Goal: Task Accomplishment & Management: Complete application form

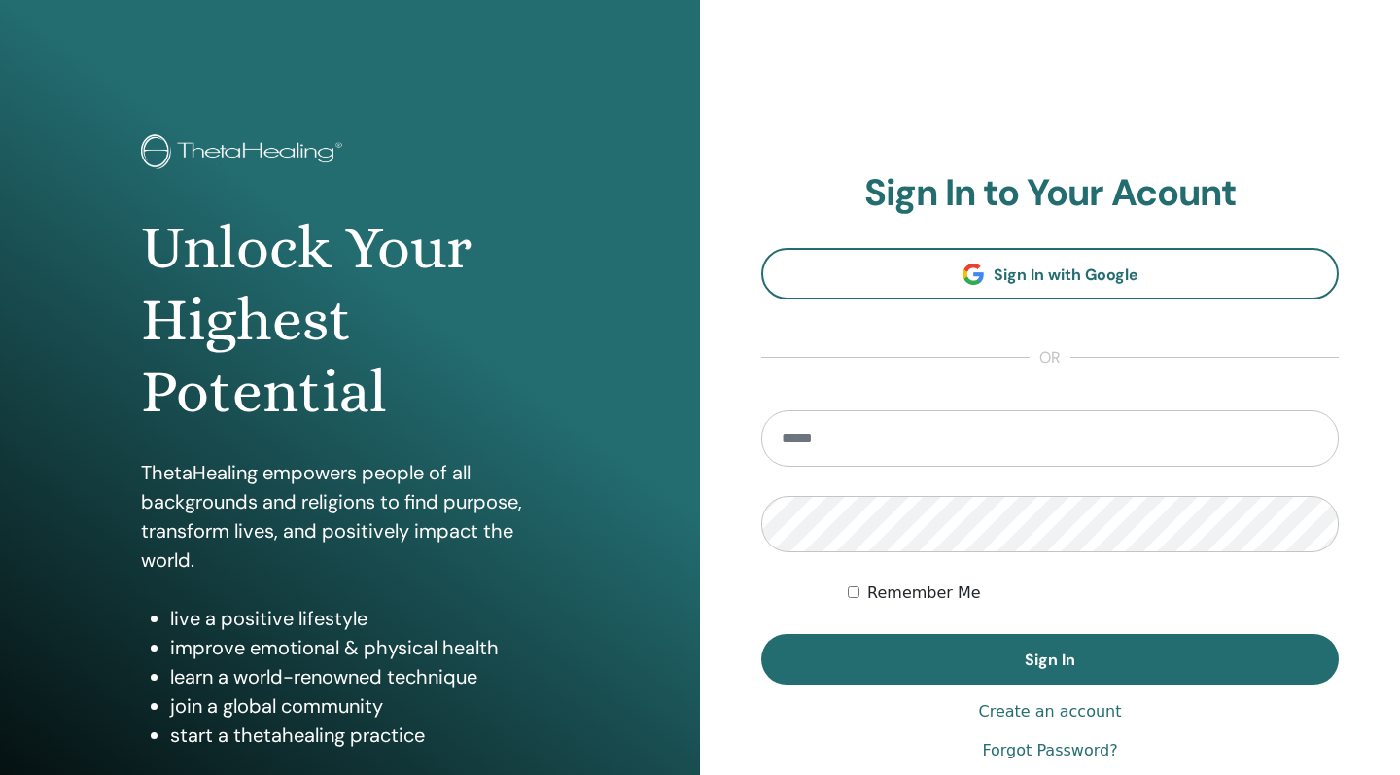
click at [1153, 618] on form "Remember Me Sign In" at bounding box center [1050, 547] width 578 height 274
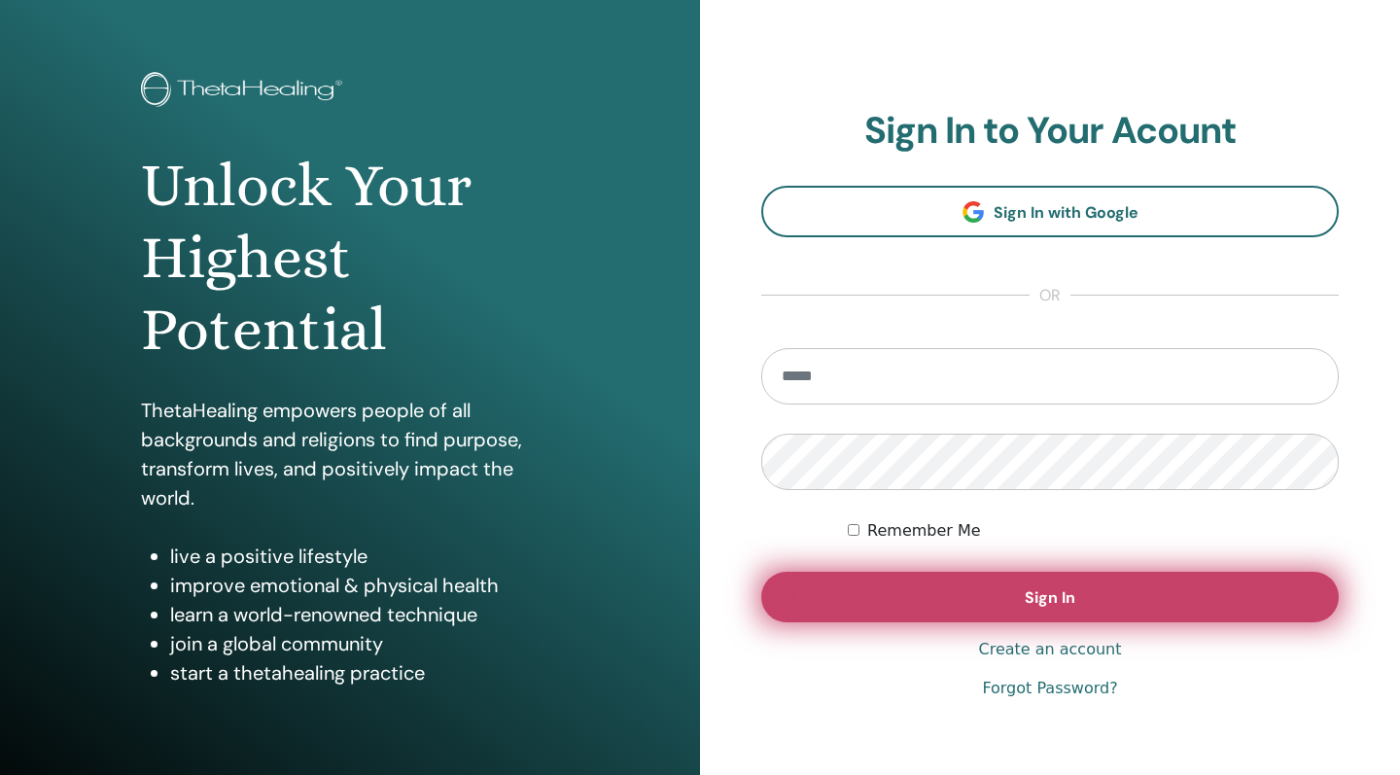
scroll to position [64, 0]
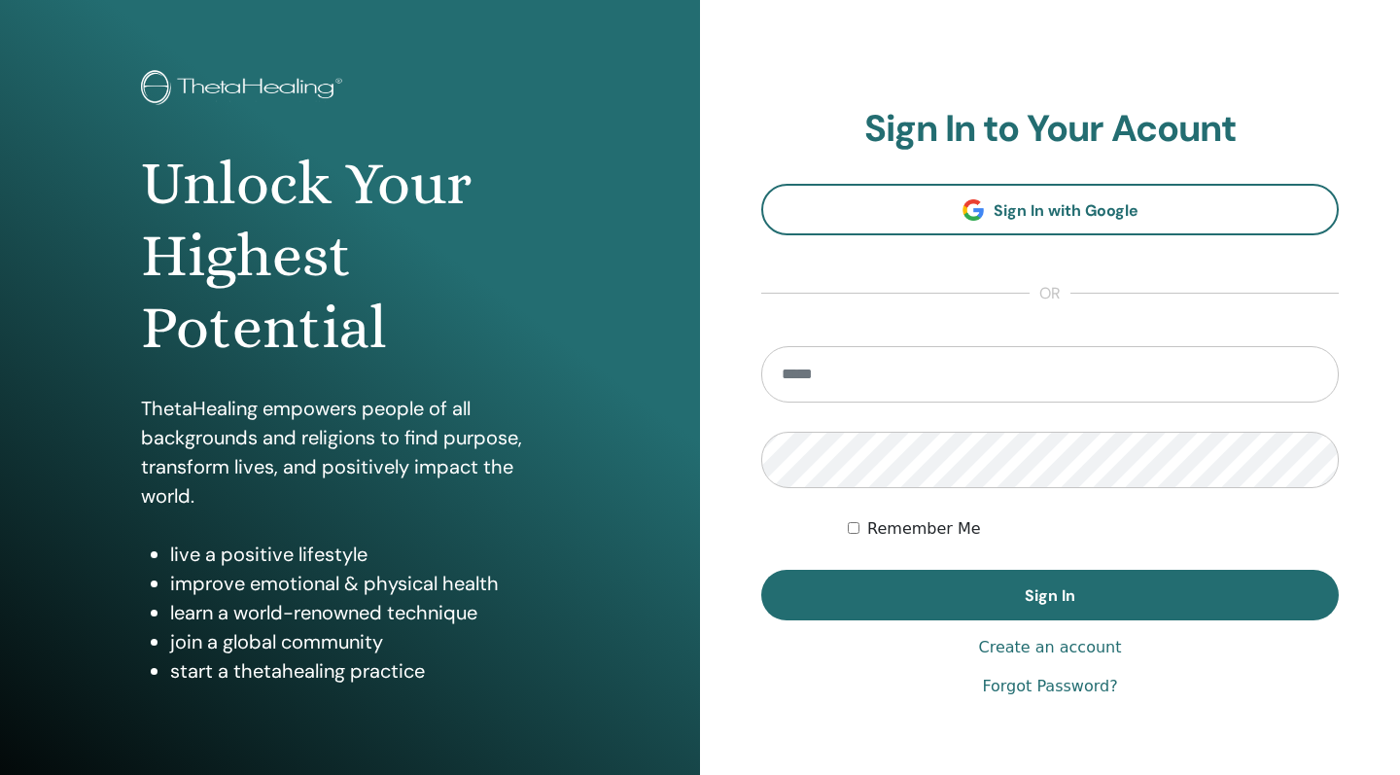
click at [1063, 648] on link "Create an account" at bounding box center [1049, 647] width 143 height 23
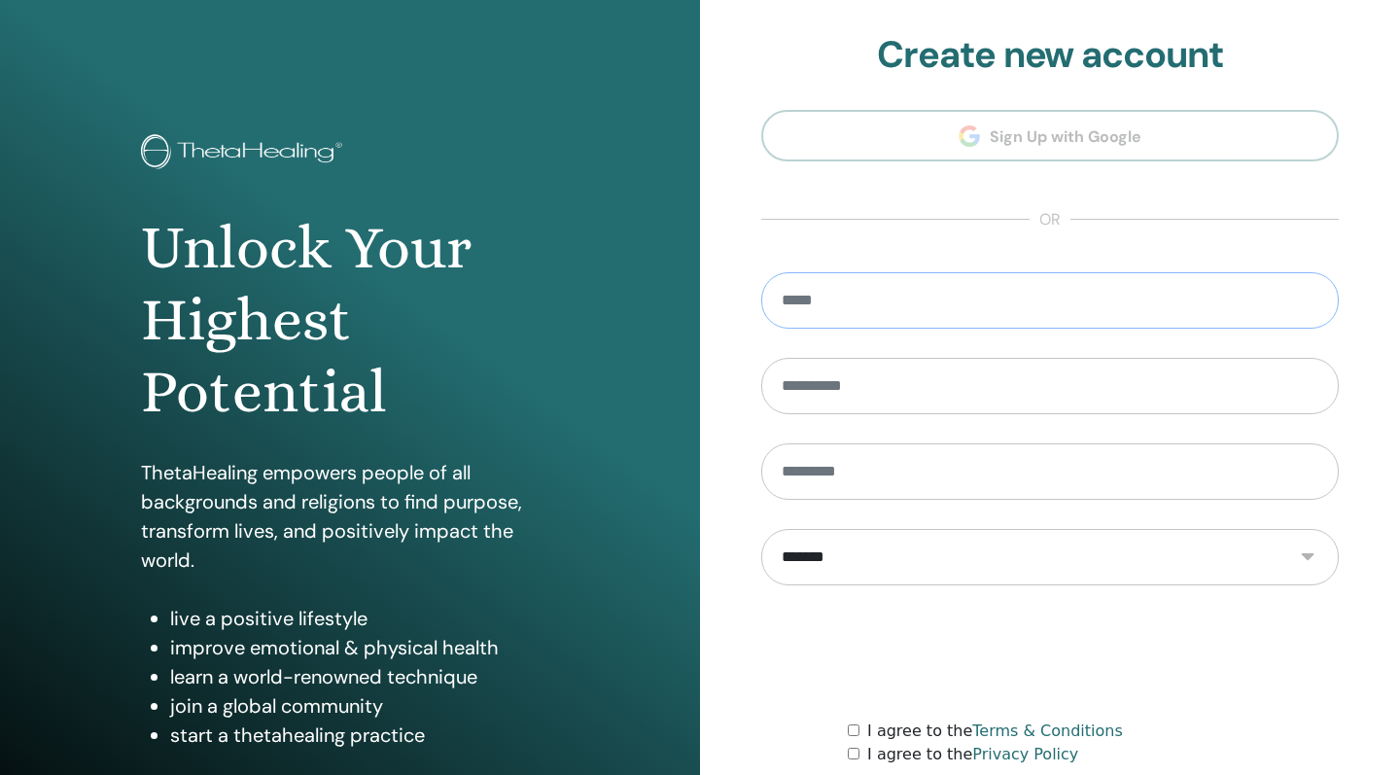
click at [808, 304] on input "email" at bounding box center [1050, 300] width 578 height 56
type input "*"
type input "**********"
type input "*****"
type input "****"
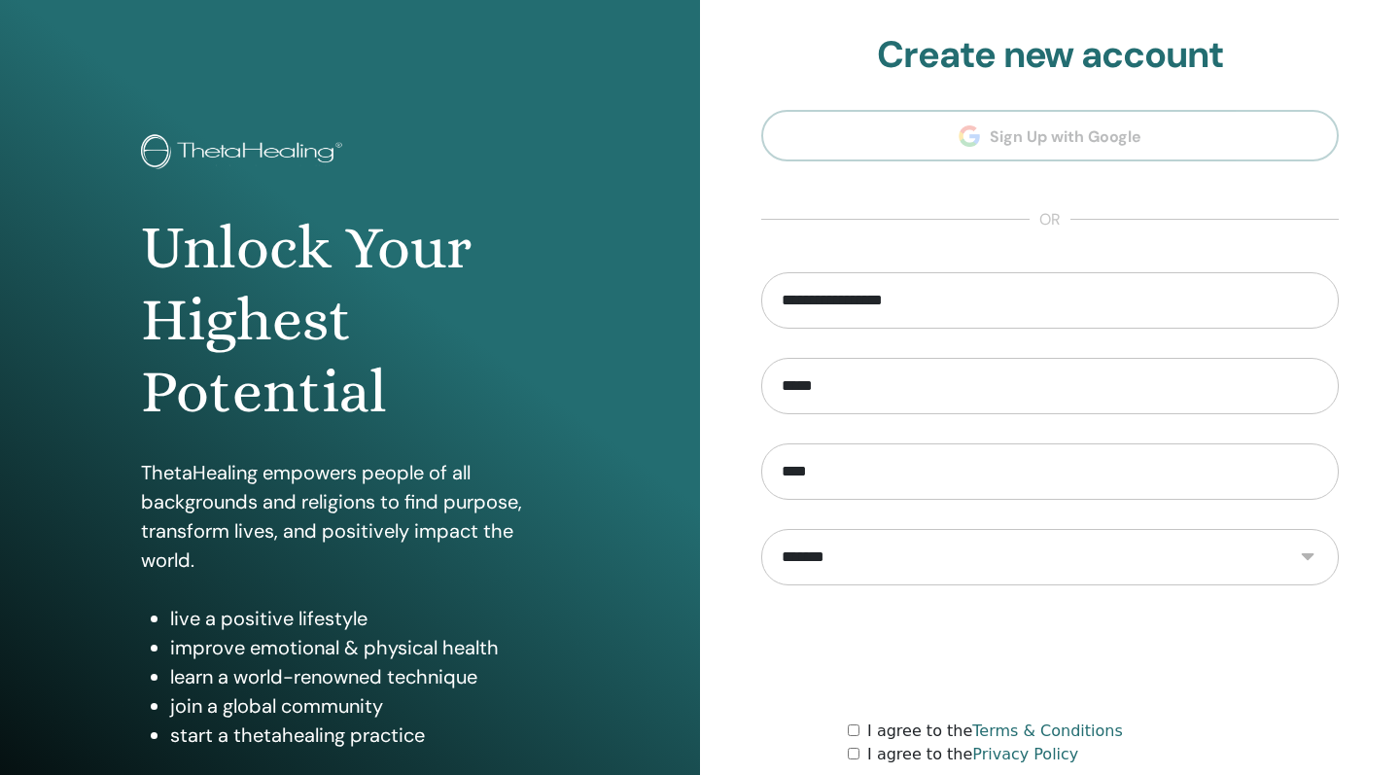
select select "***"
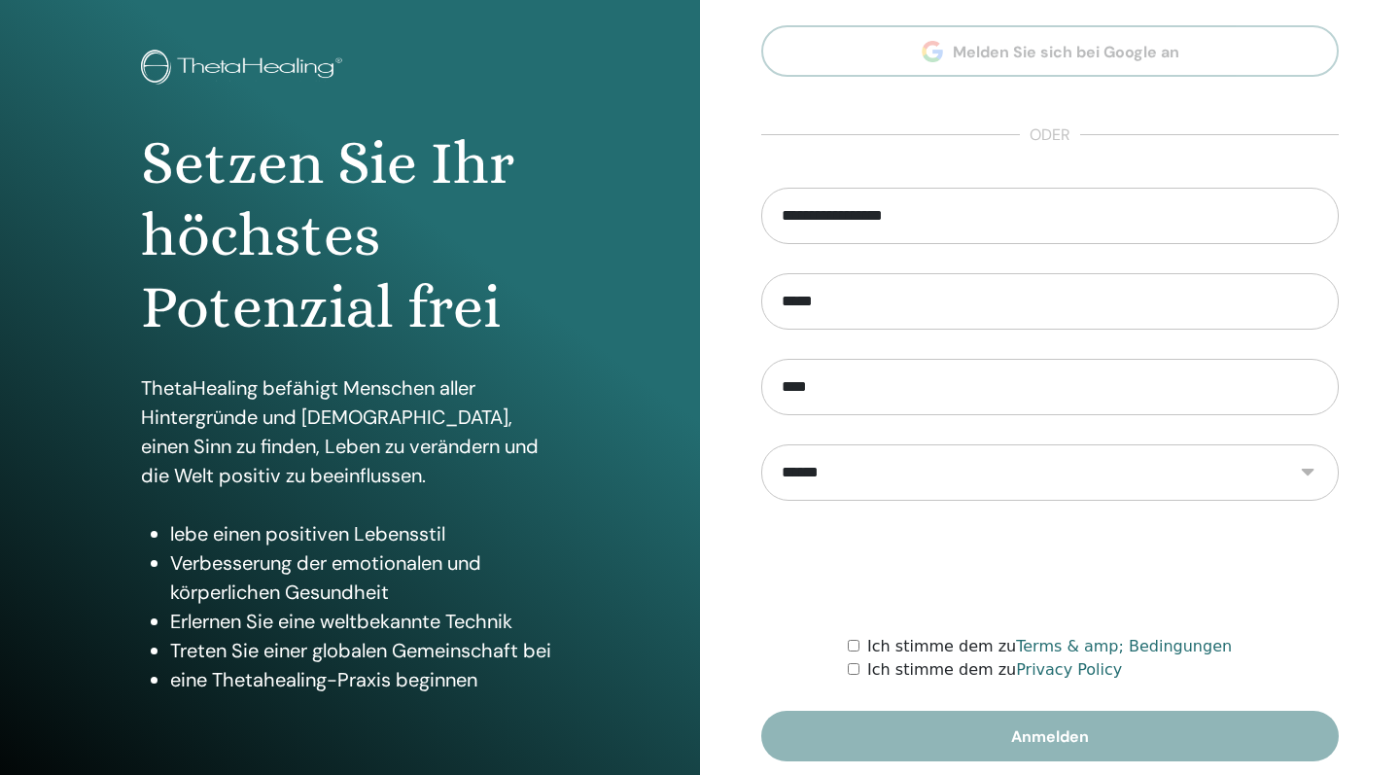
scroll to position [129, 0]
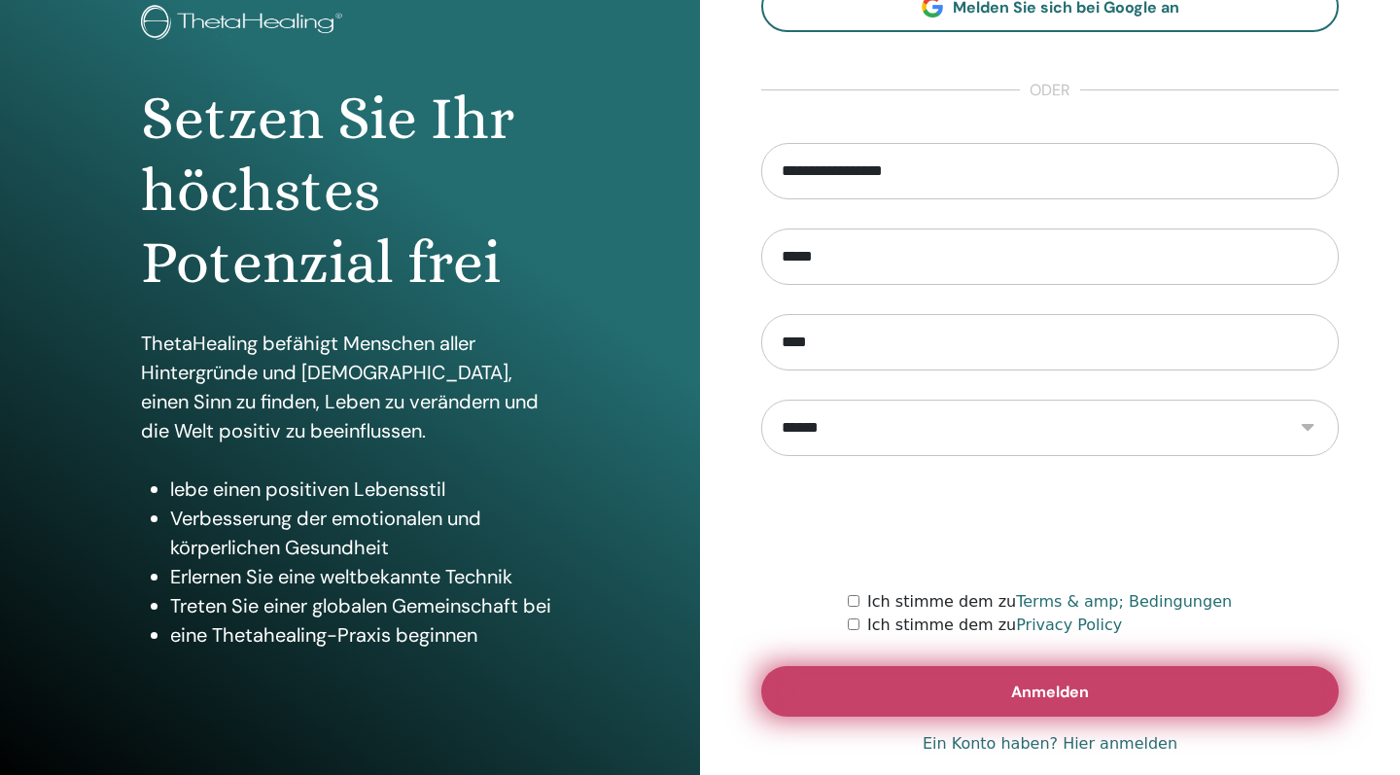
click at [1065, 689] on span "Anmelden" at bounding box center [1050, 692] width 78 height 20
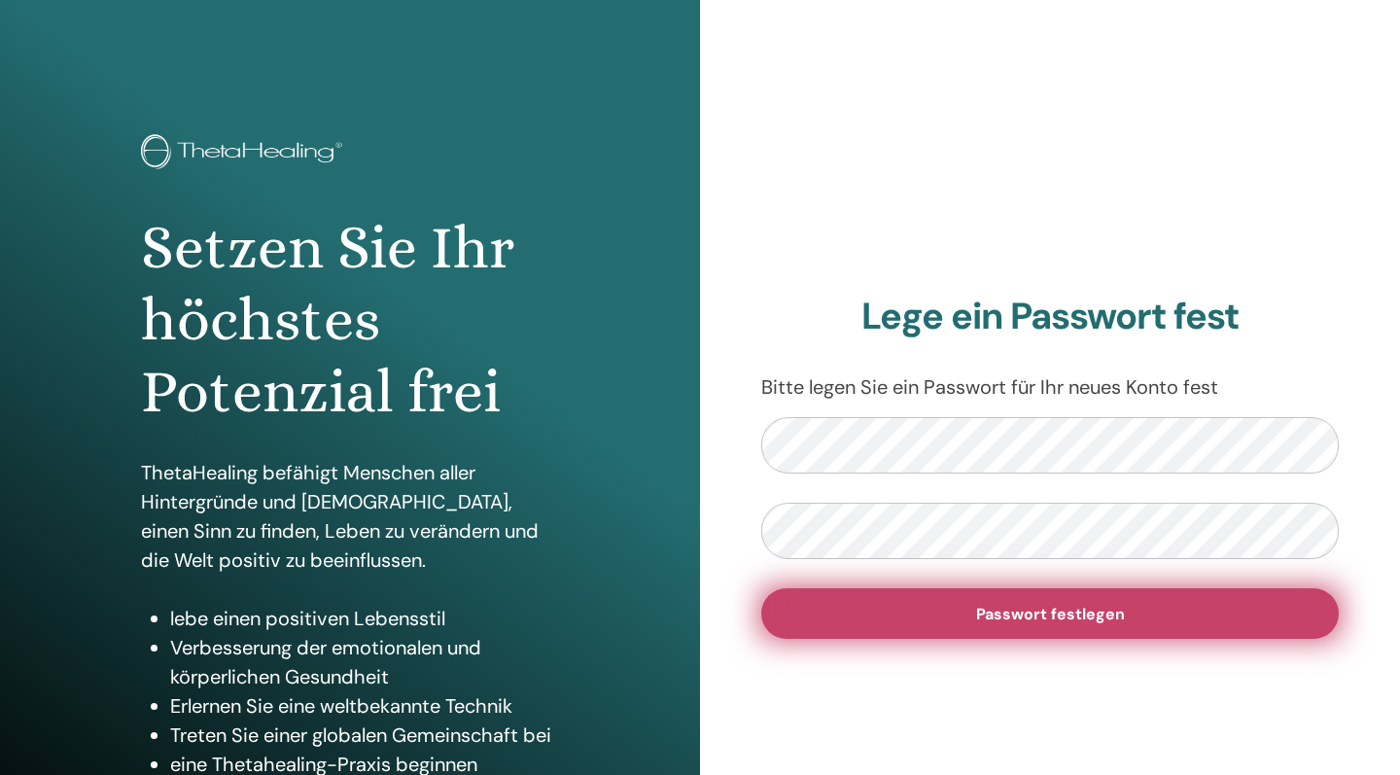
click at [1189, 629] on button "Passwort festlegen" at bounding box center [1050, 613] width 578 height 51
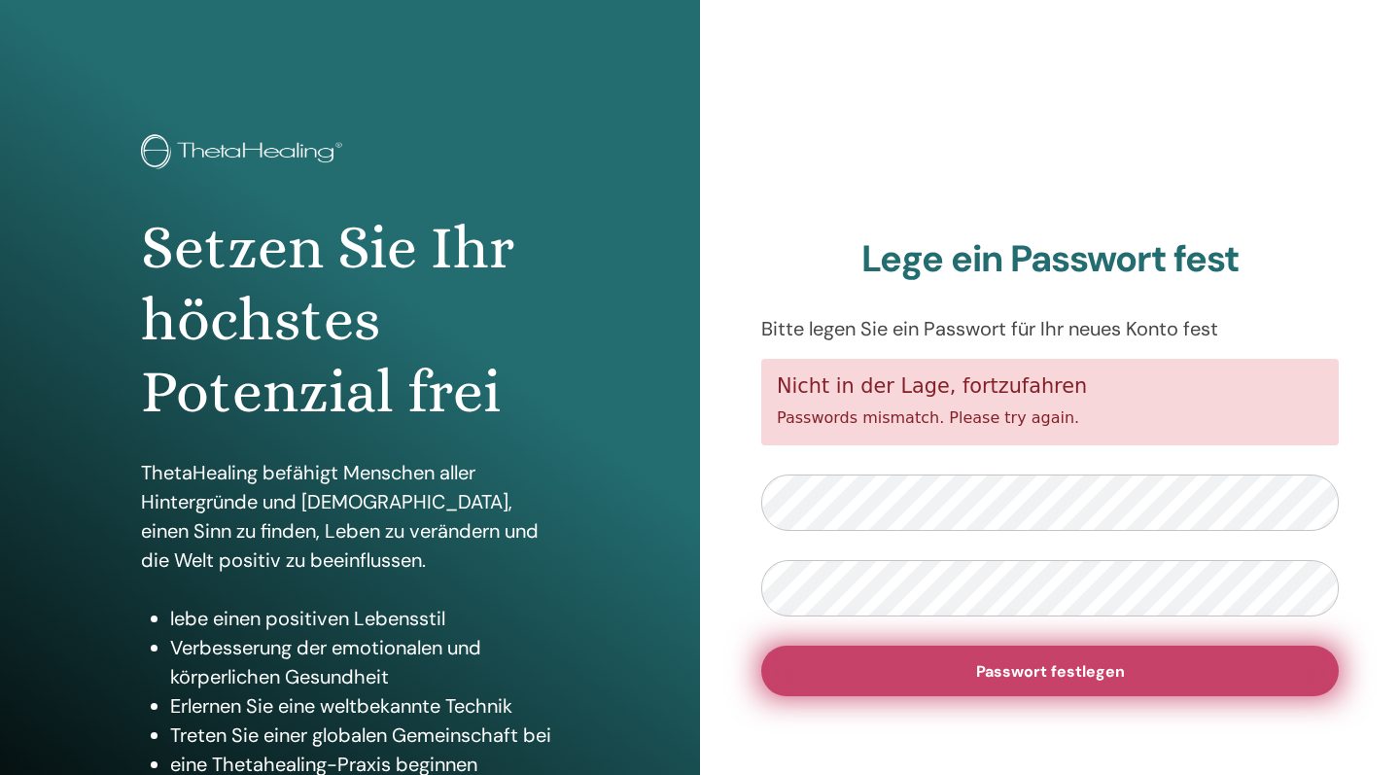
click at [1069, 685] on button "Passwort festlegen" at bounding box center [1050, 671] width 578 height 51
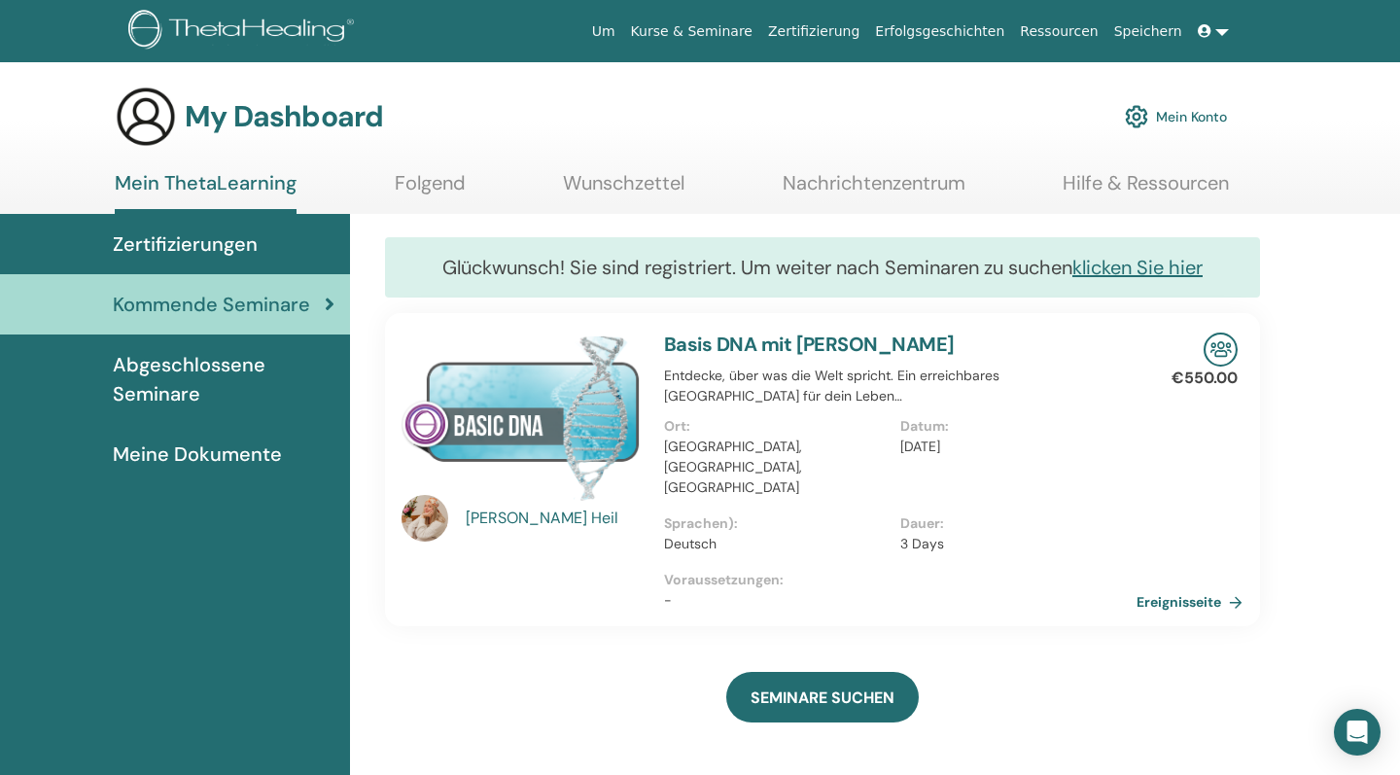
click at [276, 30] on img at bounding box center [244, 32] width 232 height 44
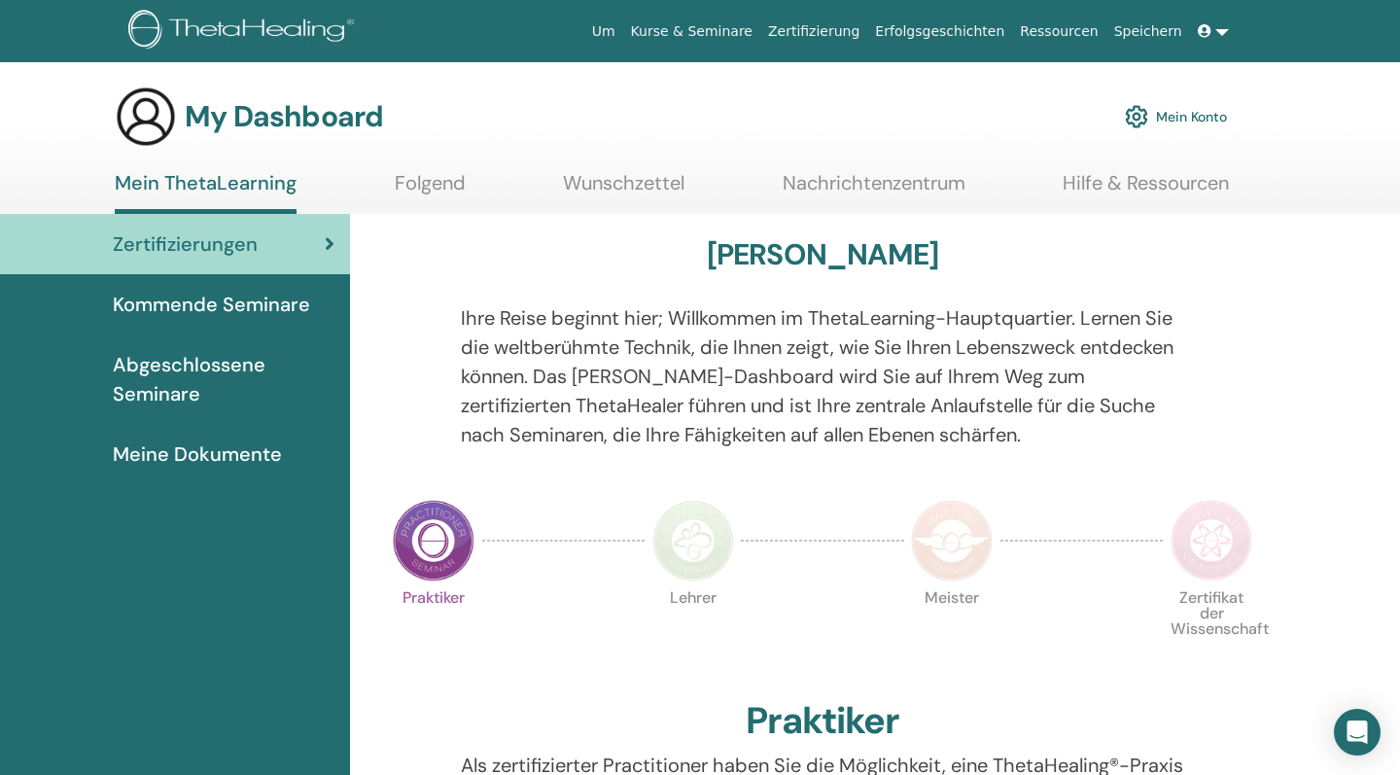
click at [284, 307] on span "Kommende Seminare" at bounding box center [211, 304] width 197 height 29
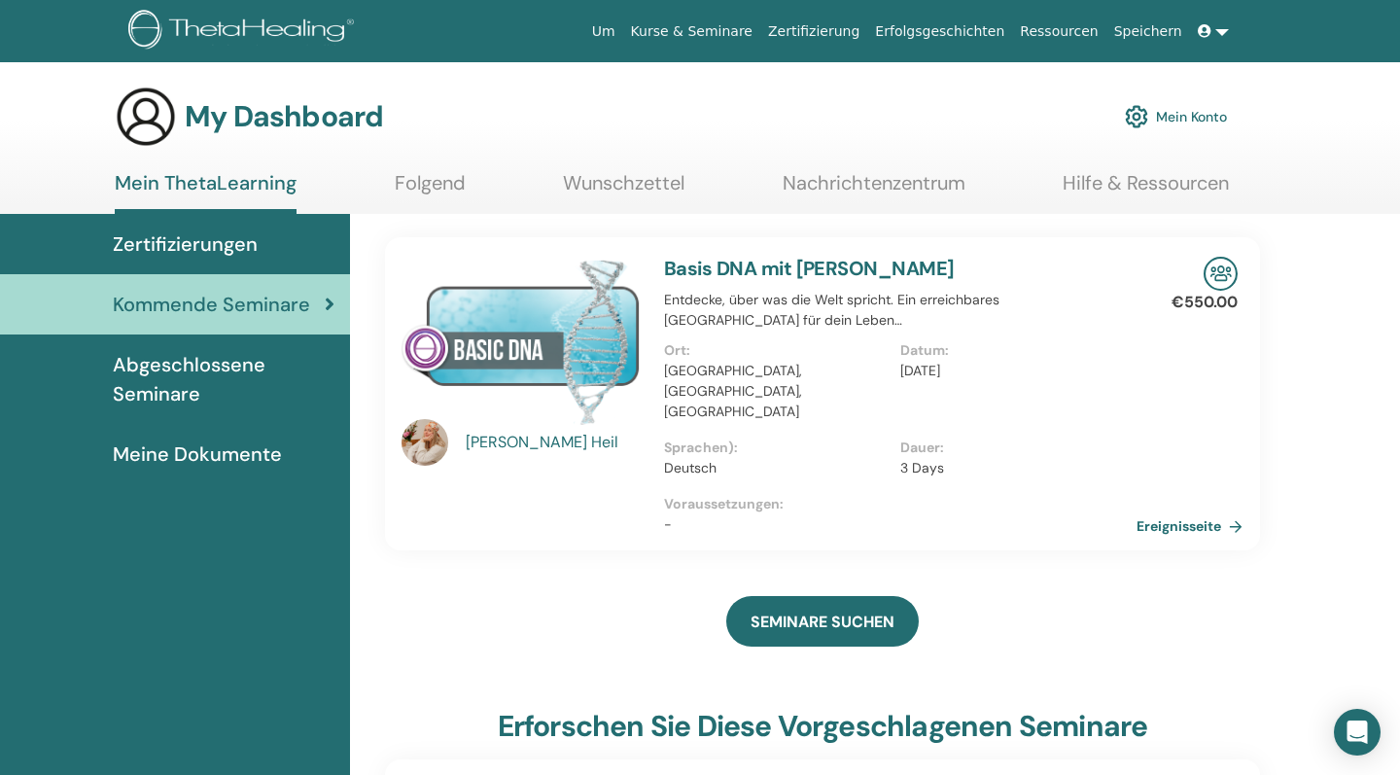
click at [243, 376] on span "Abgeschlossene Seminare" at bounding box center [224, 379] width 222 height 58
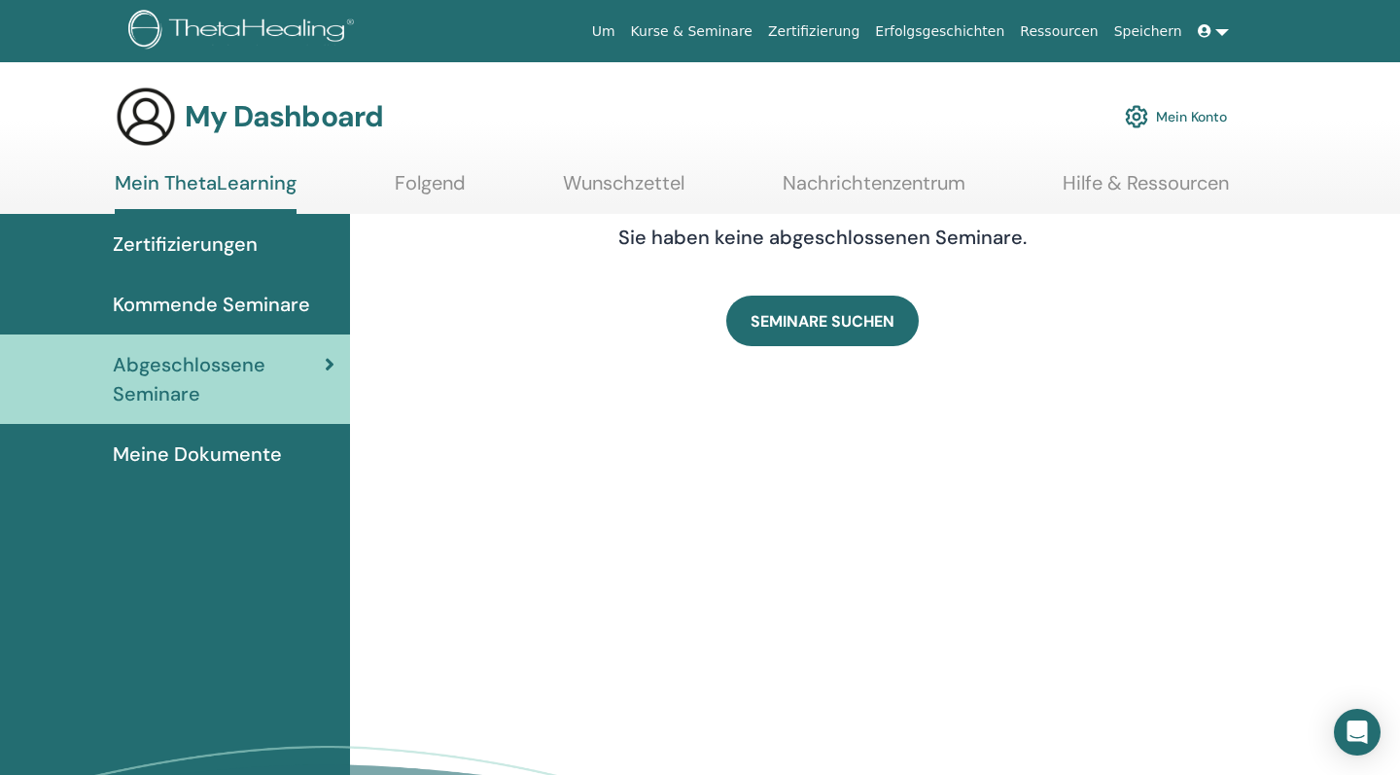
click at [265, 311] on span "Kommende Seminare" at bounding box center [211, 304] width 197 height 29
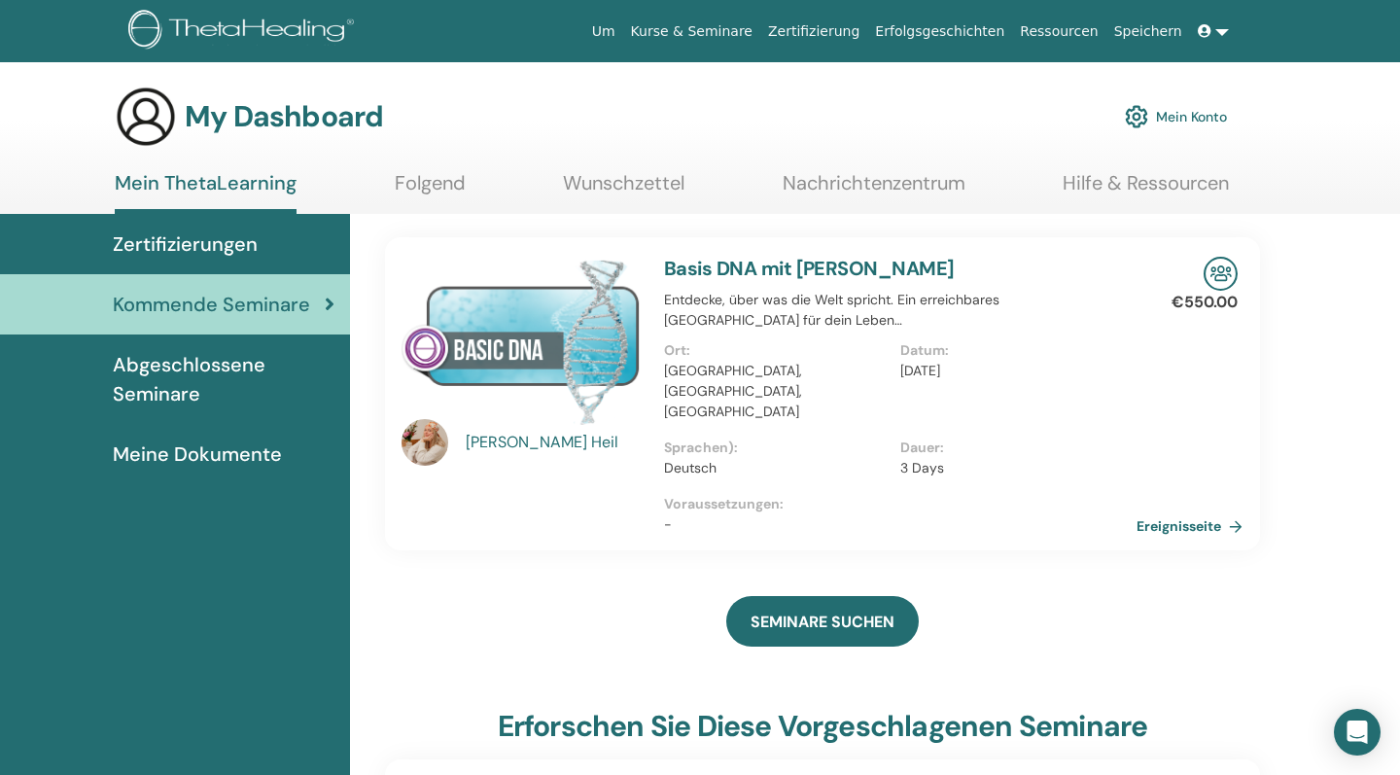
click at [823, 273] on link "Basis DNA mit [PERSON_NAME]" at bounding box center [809, 268] width 291 height 25
click at [507, 331] on img at bounding box center [521, 341] width 239 height 168
click at [430, 385] on img at bounding box center [521, 341] width 239 height 168
click at [1220, 31] on link at bounding box center [1213, 32] width 47 height 36
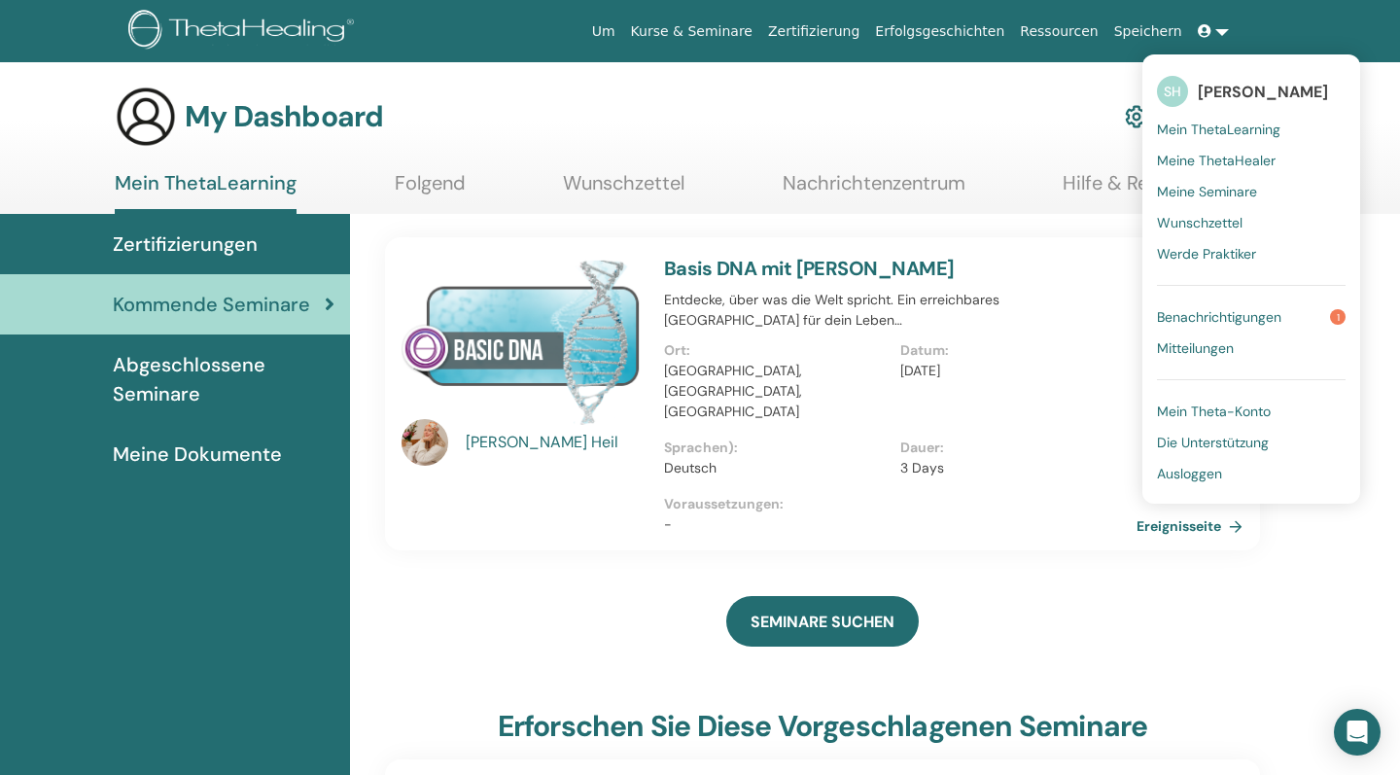
click at [1197, 473] on span "Ausloggen" at bounding box center [1189, 474] width 65 height 18
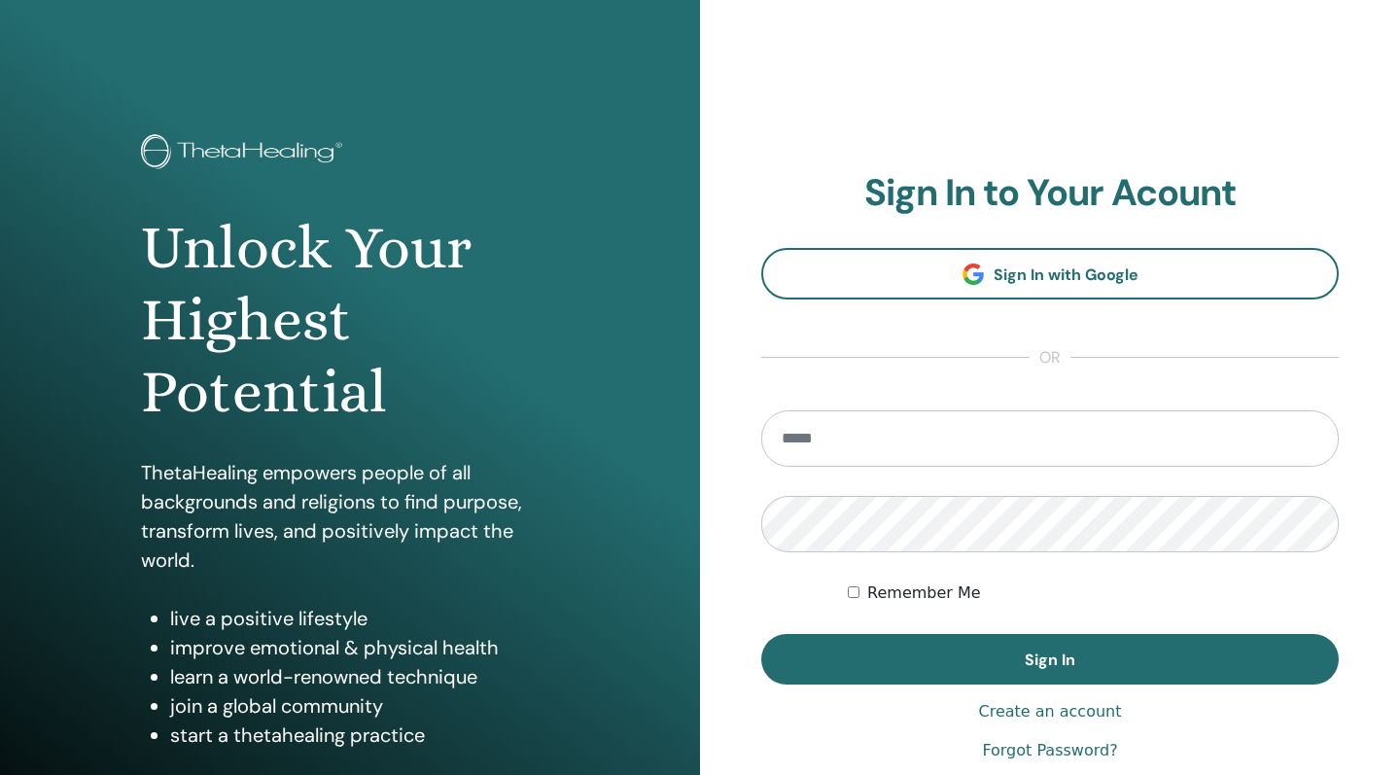
click at [858, 353] on section "Sign In to Your Acount Sign In with Google or Remember Me Sign In" at bounding box center [1050, 428] width 578 height 514
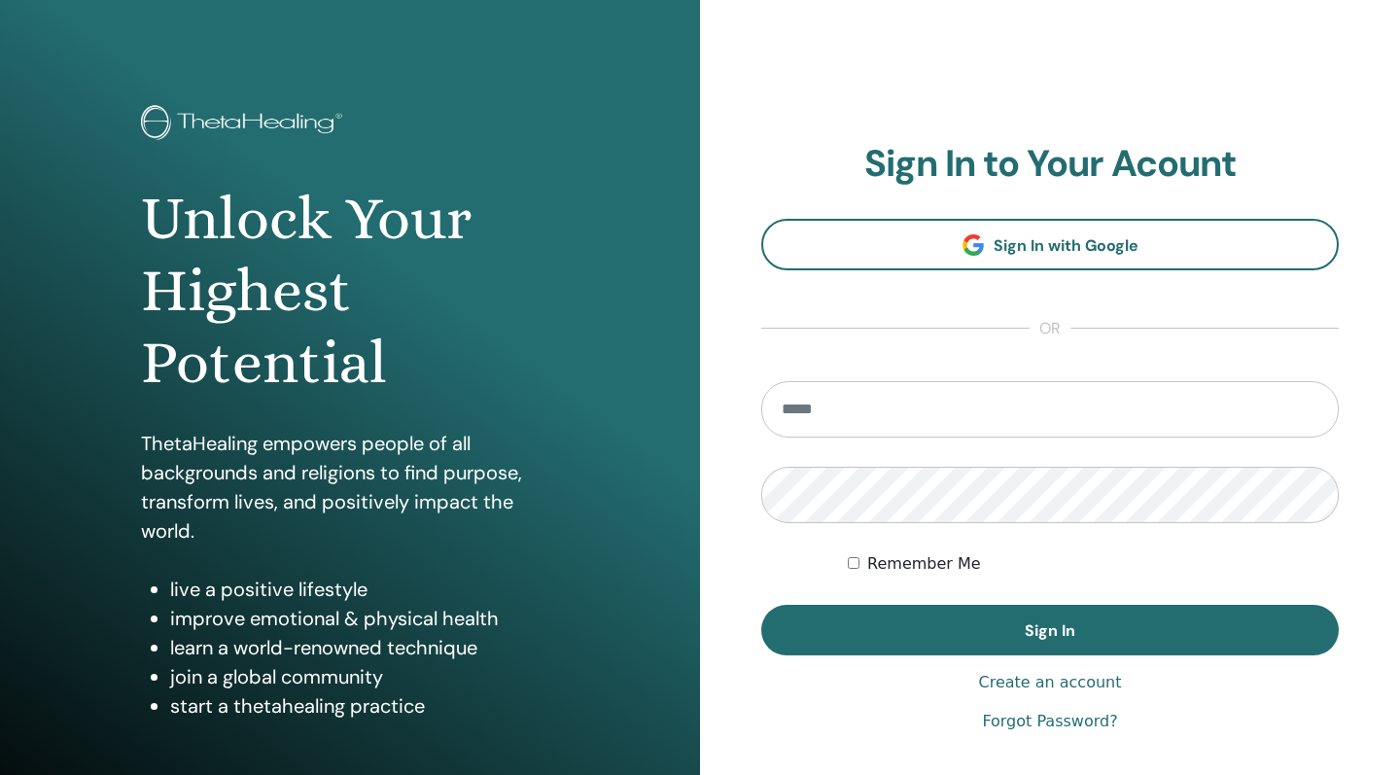
scroll to position [47, 0]
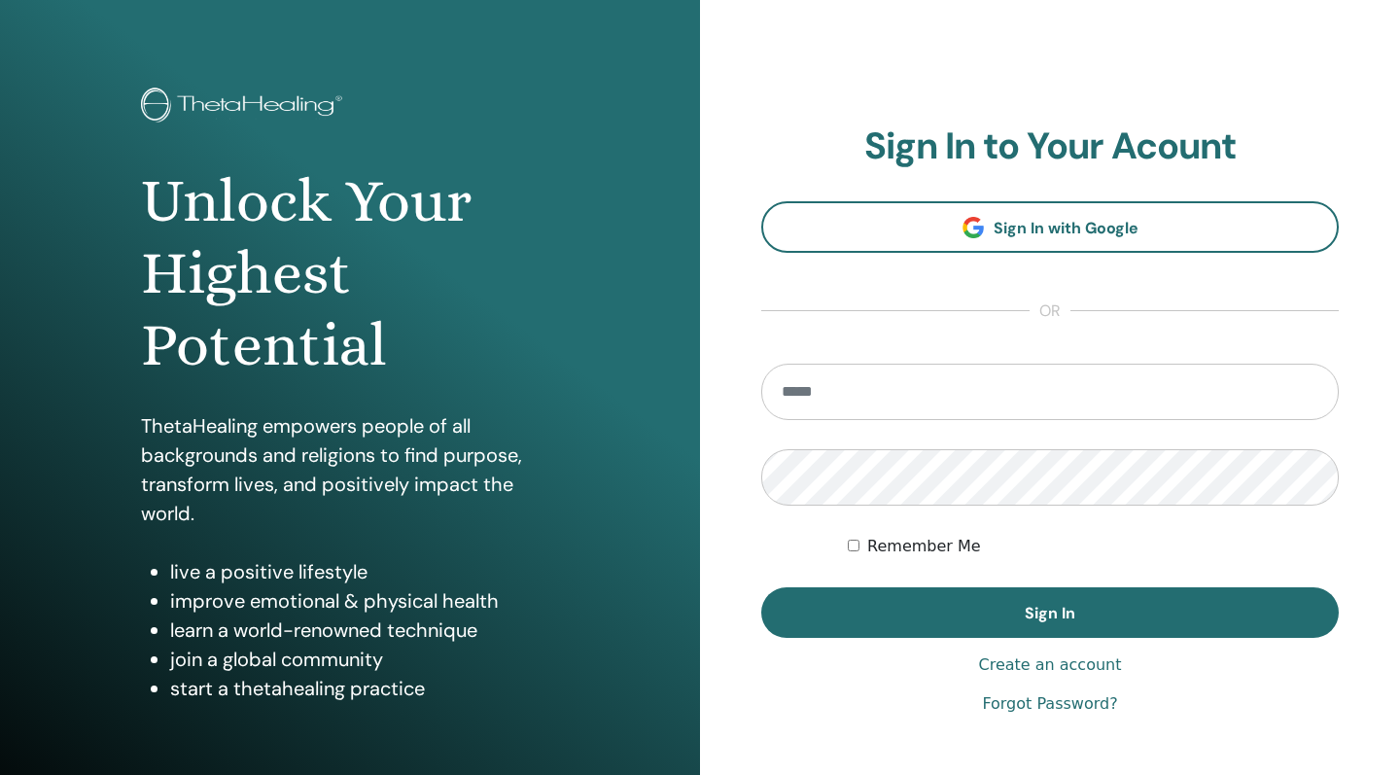
click at [1070, 669] on link "Create an account" at bounding box center [1049, 665] width 143 height 23
